Goal: Information Seeking & Learning: Learn about a topic

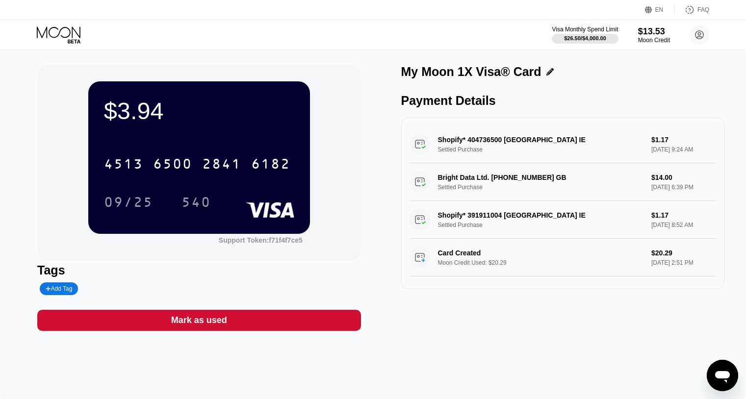
click at [96, 21] on div "Visa Monthly Spend Limit $26.50 / $4,000.00 $13.53 Moon Credit raugsari99@proto…" at bounding box center [373, 34] width 746 height 29
click at [70, 29] on icon at bounding box center [60, 34] width 46 height 17
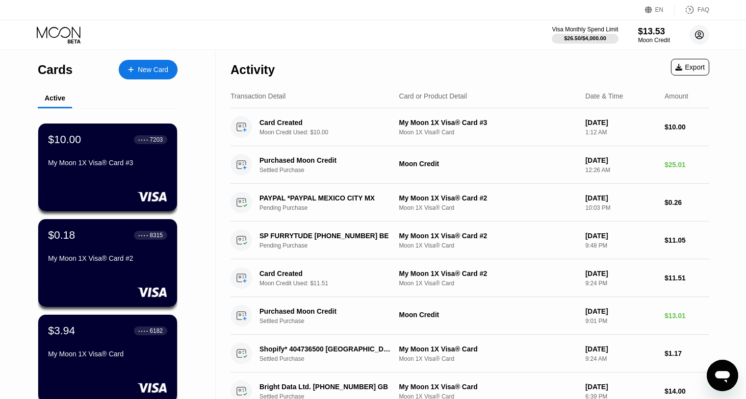
click at [693, 26] on icon at bounding box center [700, 35] width 20 height 20
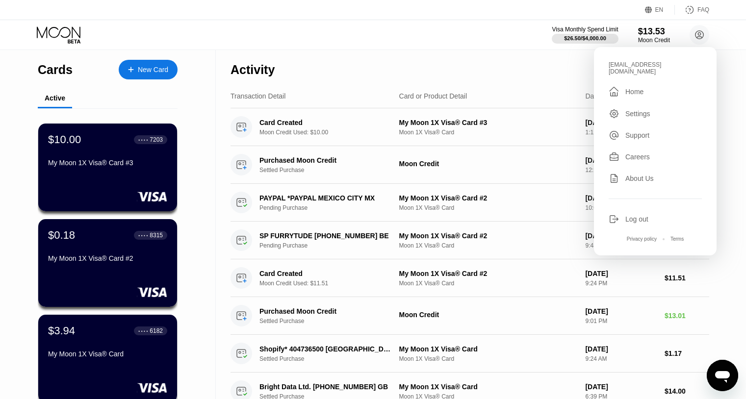
click at [730, 374] on icon "Open messaging window" at bounding box center [723, 376] width 18 height 18
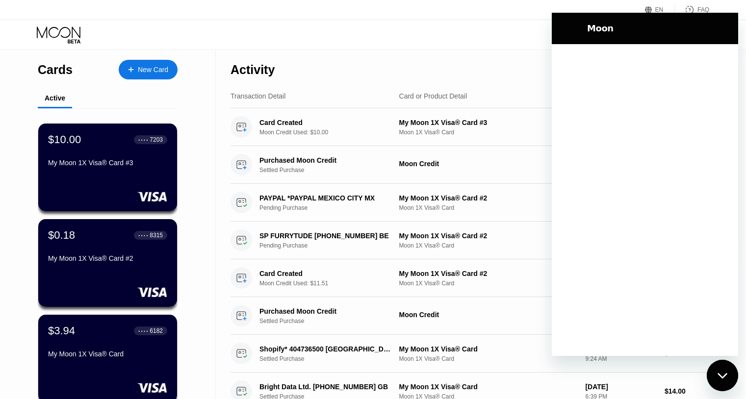
click at [729, 377] on button "Close messaging window" at bounding box center [722, 375] width 31 height 31
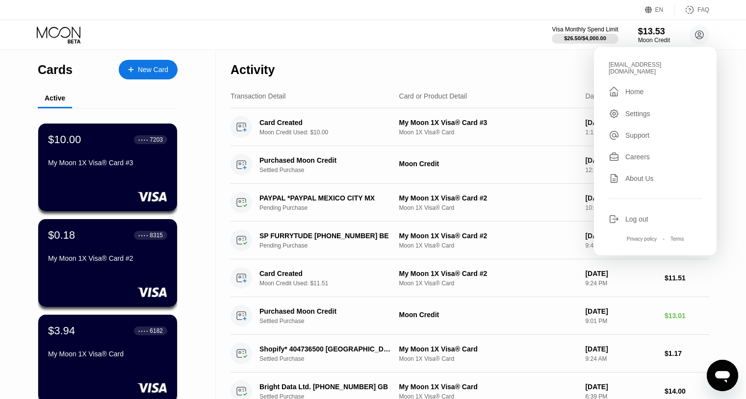
click at [729, 374] on icon "Open messaging window" at bounding box center [723, 376] width 18 height 18
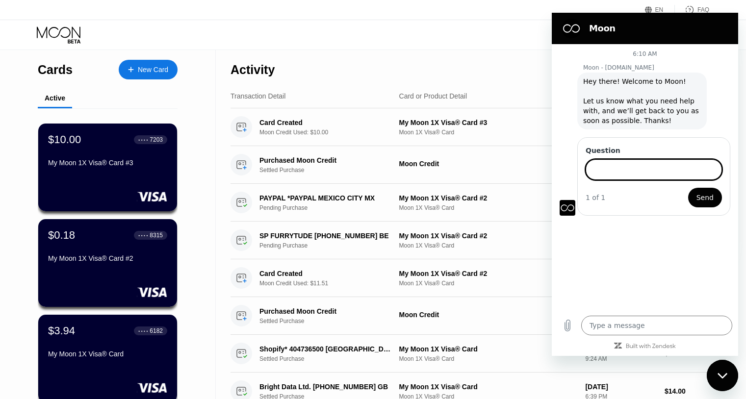
click at [37, 62] on div "Cards New Card Active $10.00 ● ● ● ● 7203 My Moon 1X Visa® Card #3 $0.18 ● ● ● …" at bounding box center [108, 287] width 216 height 474
click at [48, 55] on div "Cards New Card" at bounding box center [108, 67] width 140 height 34
click at [52, 43] on div "Visa Monthly Spend Limit $26.50 / $4,000.00 $13.53 Moon Credit raugsari99@proto…" at bounding box center [373, 34] width 746 height 29
click at [53, 42] on icon at bounding box center [60, 34] width 46 height 17
click at [55, 37] on icon at bounding box center [59, 31] width 44 height 11
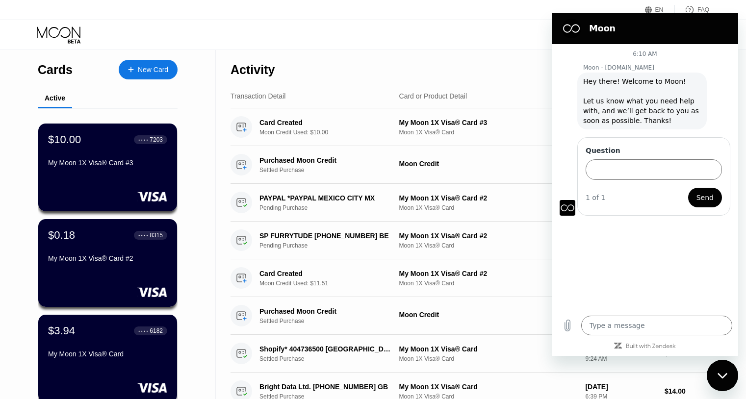
click at [721, 374] on icon "Close messaging window" at bounding box center [723, 376] width 10 height 6
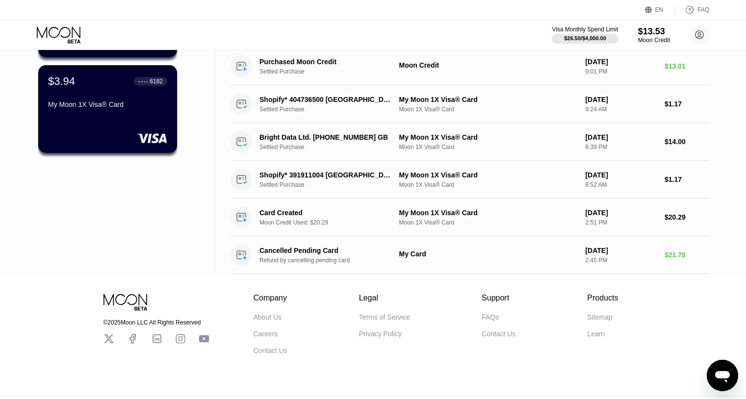
scroll to position [269, 0]
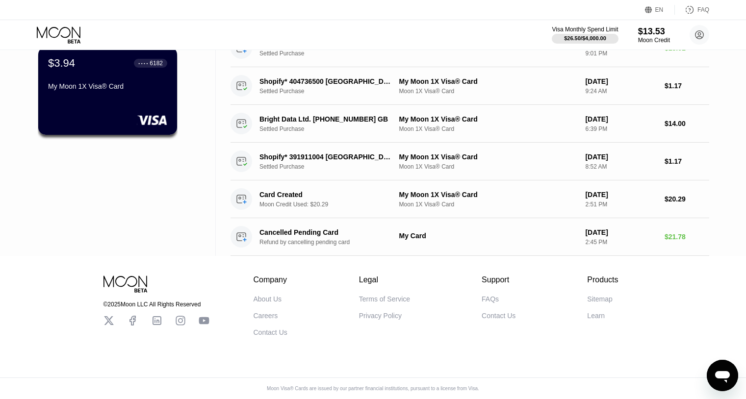
click at [500, 298] on div "FAQs Contact Us" at bounding box center [499, 307] width 34 height 25
click at [499, 297] on div "FAQs Contact Us" at bounding box center [499, 307] width 34 height 25
click at [494, 297] on div "FAQs" at bounding box center [490, 299] width 17 height 8
click at [135, 73] on div "$3.94 ● ● ● ● 6182 My Moon 1X Visa® Card" at bounding box center [108, 75] width 120 height 38
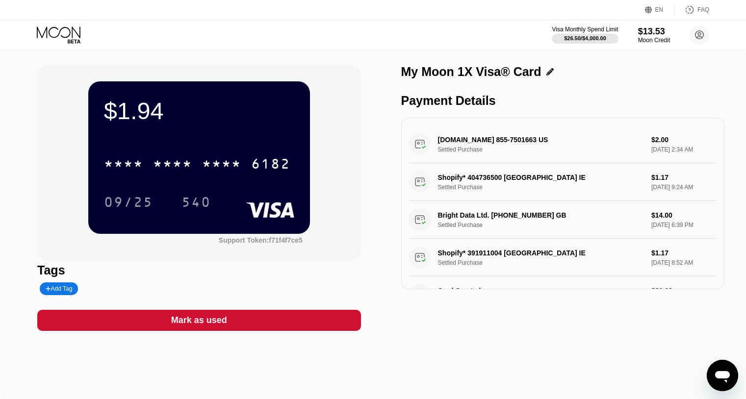
type textarea "x"
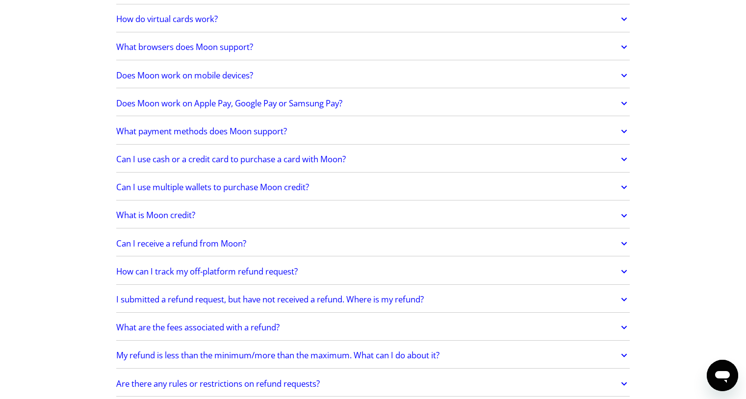
scroll to position [321, 0]
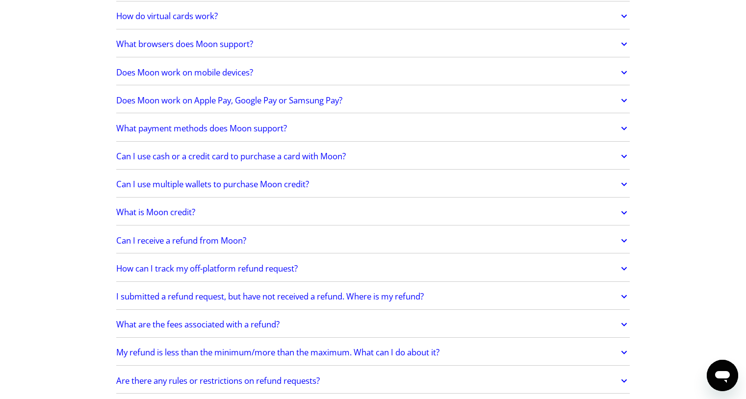
click at [418, 138] on link "What payment methods does Moon support?" at bounding box center [373, 128] width 514 height 21
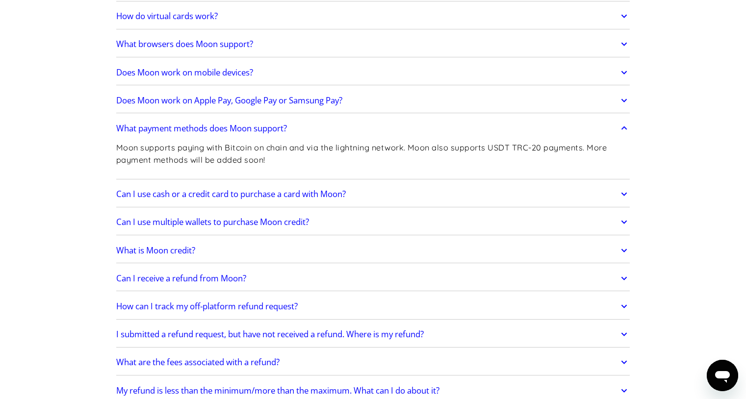
click at [422, 133] on link "What payment methods does Moon support?" at bounding box center [373, 128] width 514 height 21
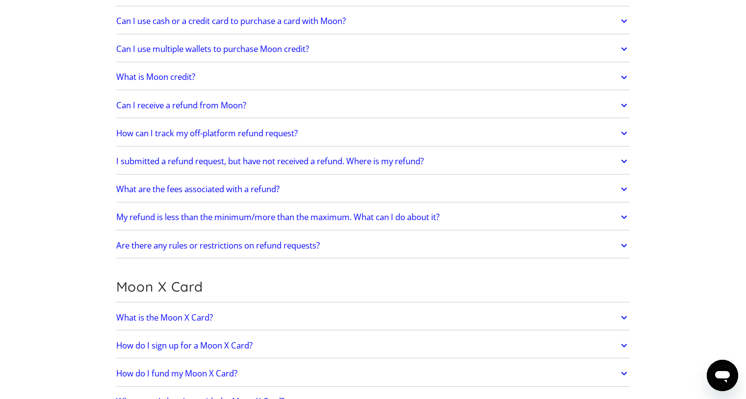
scroll to position [460, 0]
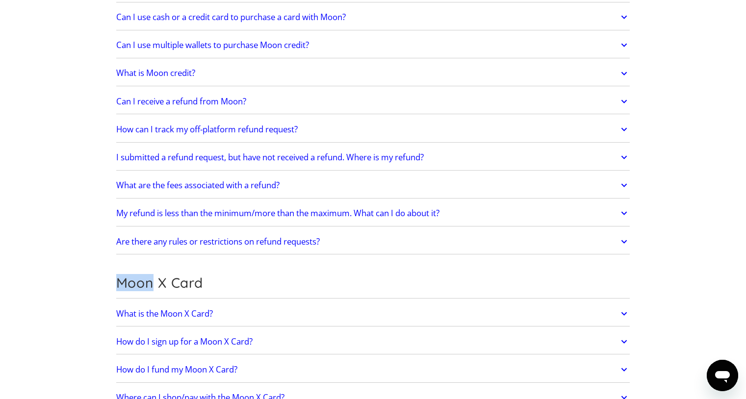
click at [516, 162] on link "I submitted a refund request, but have not received a refund. Where is my refun…" at bounding box center [373, 157] width 514 height 21
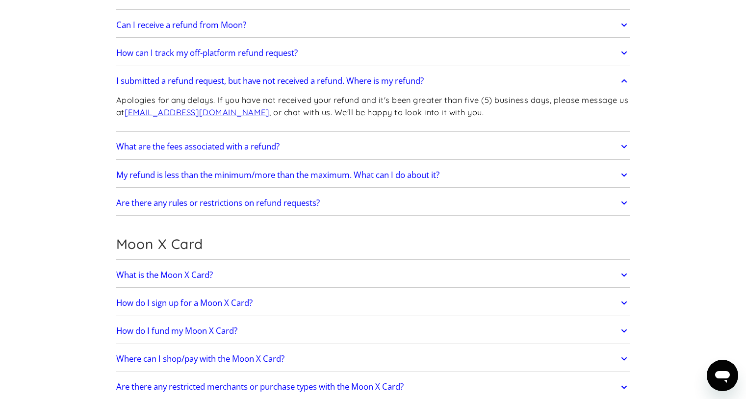
click at [554, 151] on link "What are the fees associated with a refund?" at bounding box center [373, 146] width 514 height 21
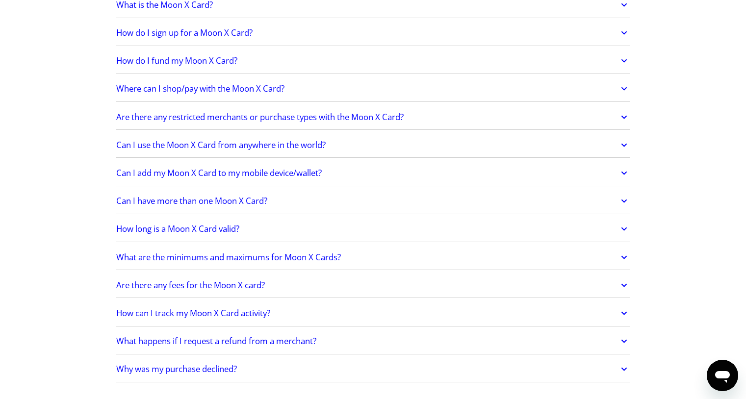
click at [679, 274] on section "Frequently Asked Questions Get Started How do I sign up? Head to [DOMAIN_NAME][…" at bounding box center [373, 405] width 746 height 2431
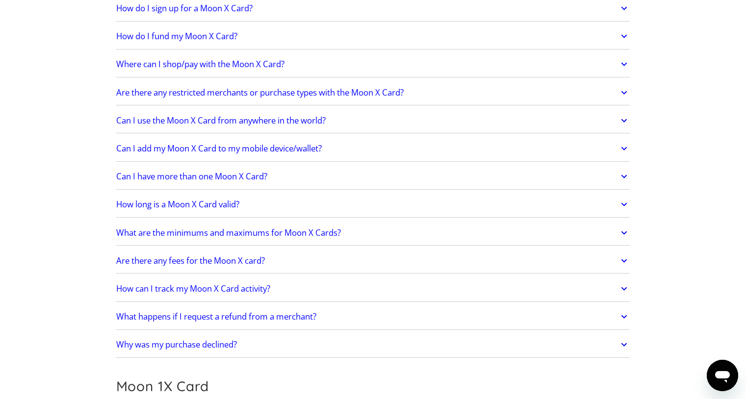
click at [681, 281] on section "Frequently Asked Questions Get Started How do I sign up? Head to [DOMAIN_NAME][…" at bounding box center [373, 380] width 746 height 2431
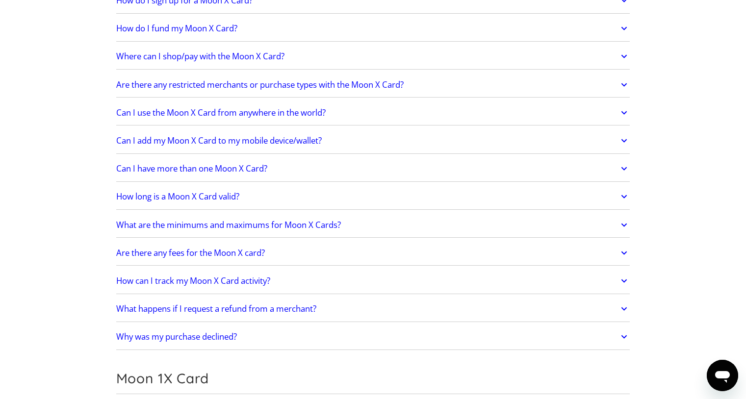
click at [681, 281] on section "Frequently Asked Questions Get Started How do I sign up? Head to [DOMAIN_NAME][…" at bounding box center [373, 372] width 746 height 2431
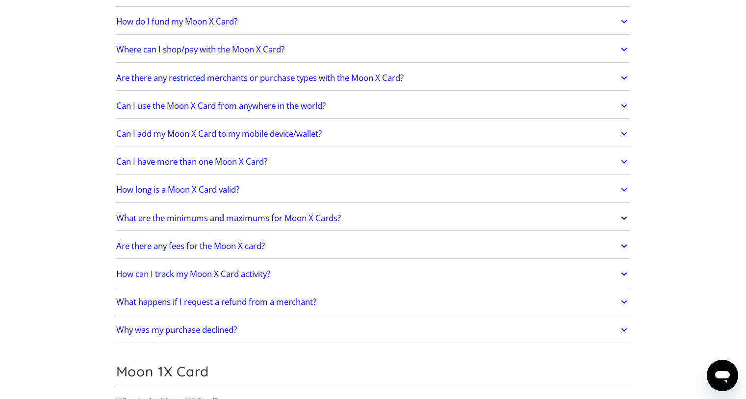
click at [682, 282] on section "Frequently Asked Questions Get Started How do I sign up? Head to [DOMAIN_NAME][…" at bounding box center [373, 365] width 746 height 2431
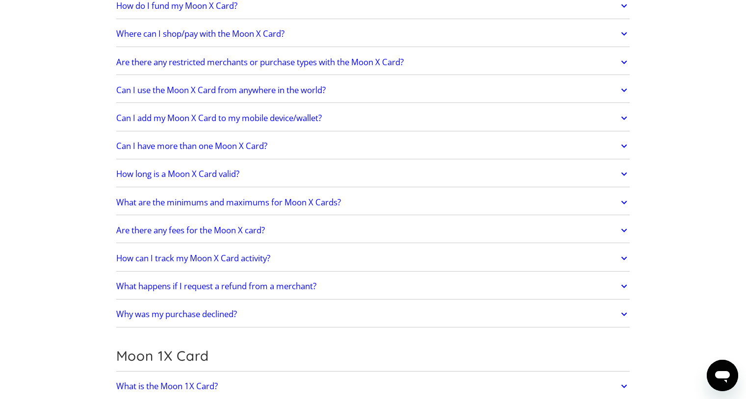
click at [682, 282] on section "Frequently Asked Questions Get Started How do I sign up? Head to [DOMAIN_NAME][…" at bounding box center [373, 350] width 746 height 2431
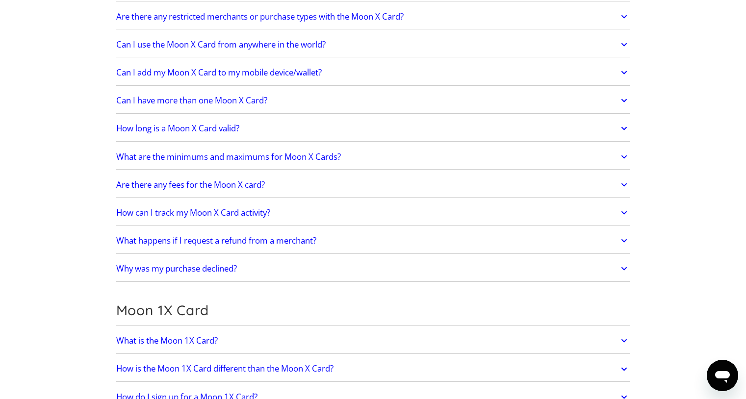
scroll to position [956, 0]
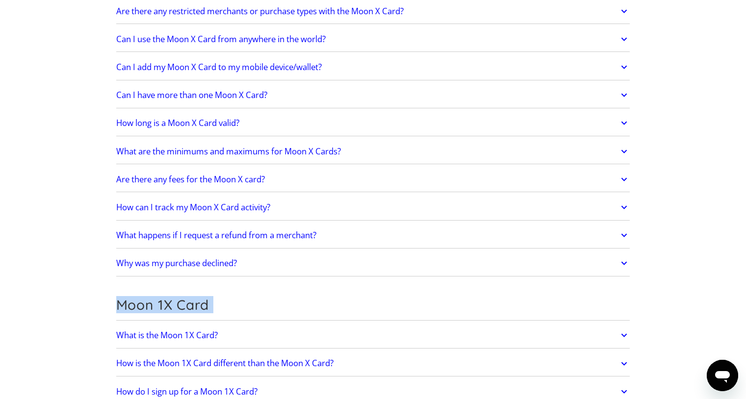
drag, startPoint x: 682, startPoint y: 282, endPoint x: 684, endPoint y: 298, distance: 15.8
click at [683, 286] on section "Frequently Asked Questions Get Started How do I sign up? Head to [DOMAIN_NAME][…" at bounding box center [373, 299] width 746 height 2431
click at [684, 300] on section "Frequently Asked Questions Get Started How do I sign up? Head to [DOMAIN_NAME][…" at bounding box center [373, 299] width 746 height 2431
click at [666, 261] on section "Frequently Asked Questions Get Started How do I sign up? Head to [DOMAIN_NAME][…" at bounding box center [373, 299] width 746 height 2431
click at [665, 262] on section "Frequently Asked Questions Get Started How do I sign up? Head to [DOMAIN_NAME][…" at bounding box center [373, 299] width 746 height 2431
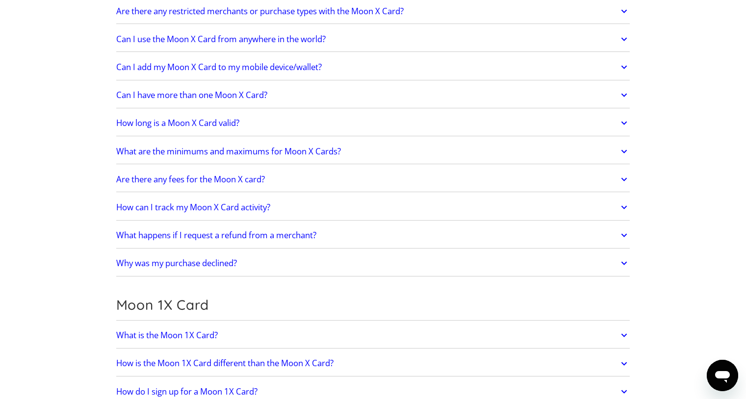
click at [658, 258] on section "Frequently Asked Questions Get Started How do I sign up? Head to [DOMAIN_NAME][…" at bounding box center [373, 299] width 746 height 2431
click at [657, 257] on section "Frequently Asked Questions Get Started How do I sign up? Head to [DOMAIN_NAME][…" at bounding box center [373, 299] width 746 height 2431
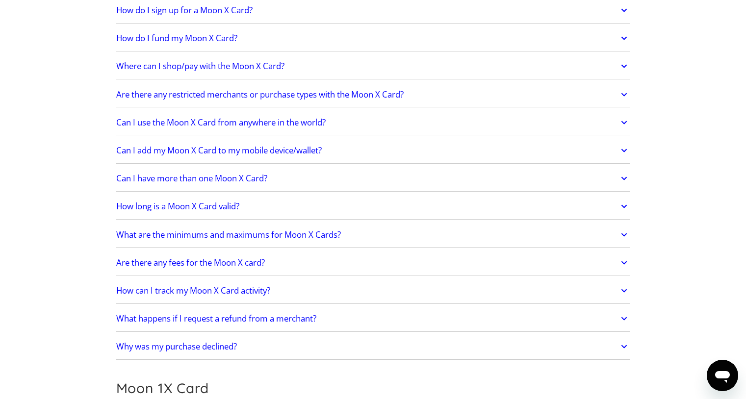
click at [349, 310] on link "What happens if I request a refund from a merchant?" at bounding box center [373, 319] width 514 height 21
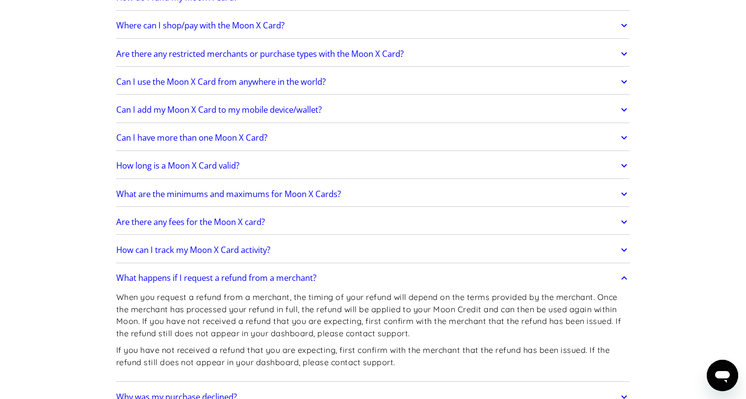
scroll to position [1153, 0]
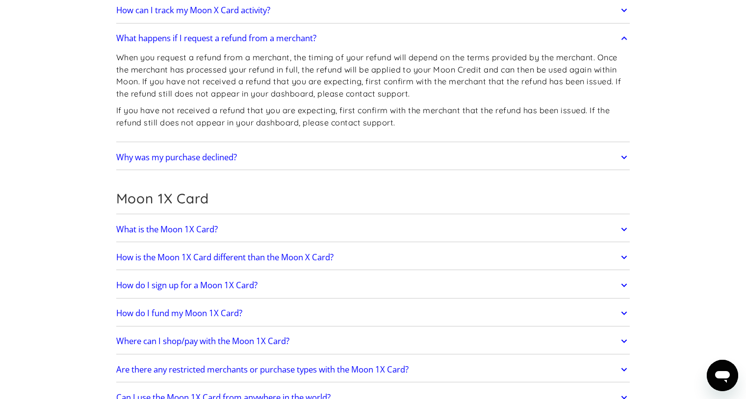
click at [309, 212] on div "Moon 1X Card" at bounding box center [373, 201] width 514 height 26
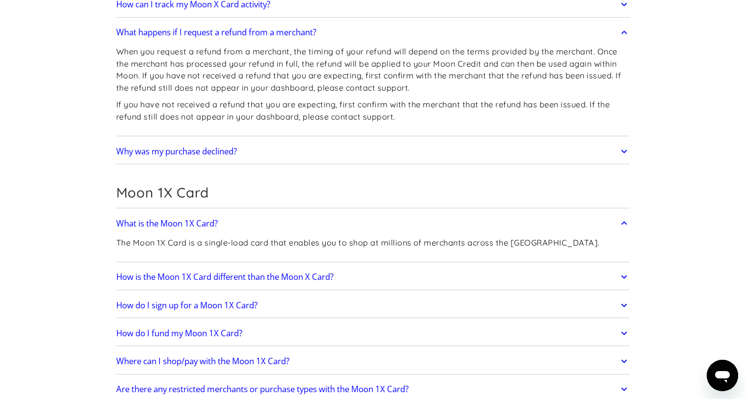
scroll to position [1159, 0]
click at [391, 270] on link "How is the Moon 1X Card different than the Moon X Card?" at bounding box center [373, 276] width 514 height 21
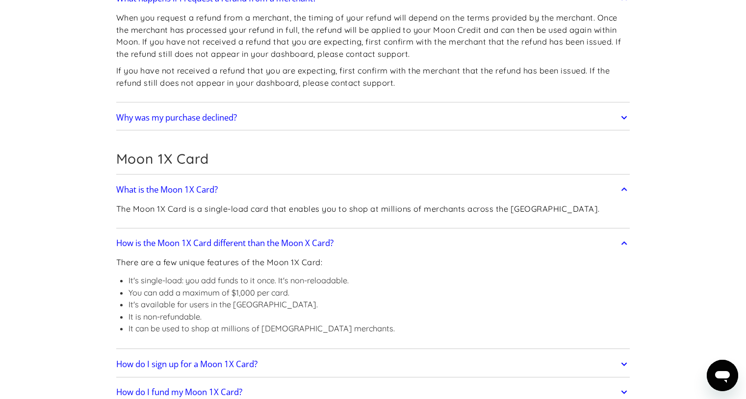
click at [318, 285] on li "It's single-load: you add funds to it once. It's non-reloadable." at bounding box center [262, 281] width 266 height 12
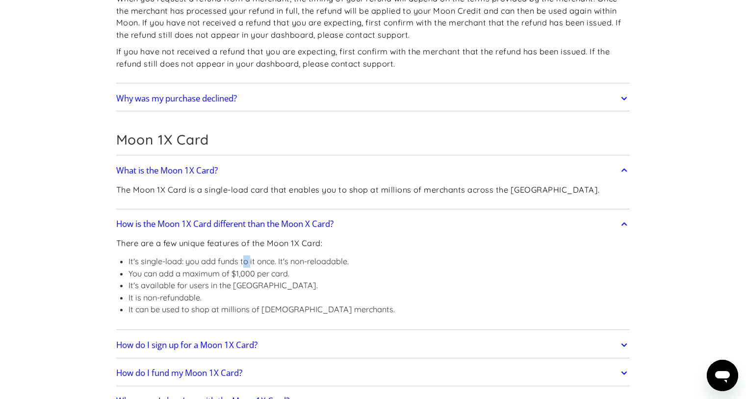
drag, startPoint x: 251, startPoint y: 264, endPoint x: 238, endPoint y: 262, distance: 12.5
click at [241, 262] on li "It's single-load: you add funds to it once. It's non-reloadable." at bounding box center [262, 262] width 266 height 12
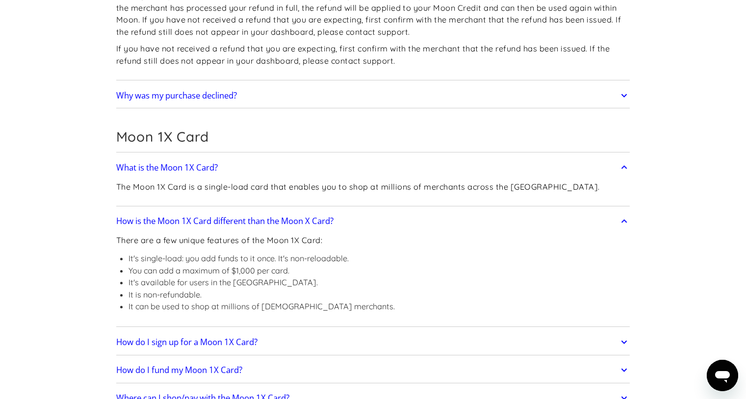
click at [208, 263] on li "It's single-load: you add funds to it once. It's non-reloadable." at bounding box center [262, 259] width 266 height 12
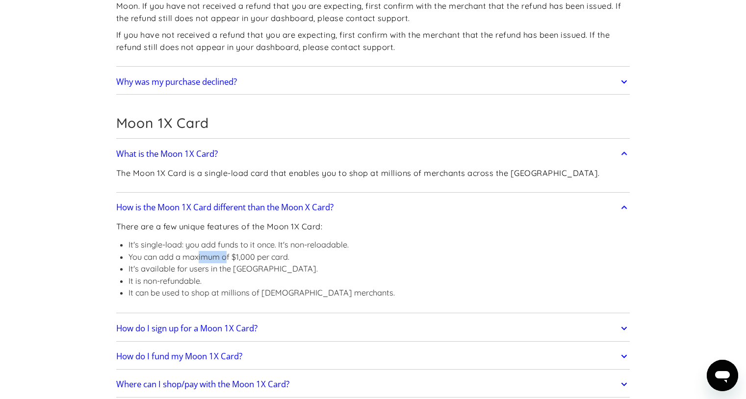
drag, startPoint x: 198, startPoint y: 261, endPoint x: 228, endPoint y: 256, distance: 29.8
click at [228, 256] on li "You can add a maximum of $1,000 per card." at bounding box center [262, 257] width 266 height 12
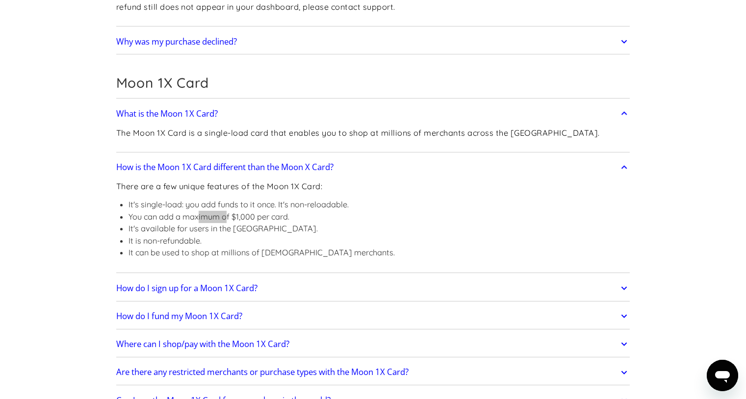
scroll to position [1269, 0]
